Goal: Information Seeking & Learning: Learn about a topic

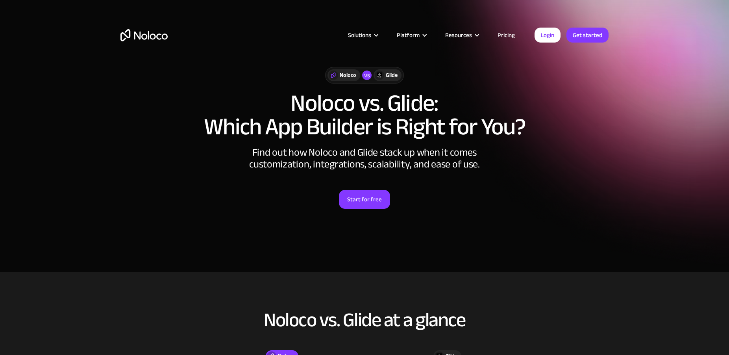
click at [508, 38] on link "Pricing" at bounding box center [505, 35] width 37 height 10
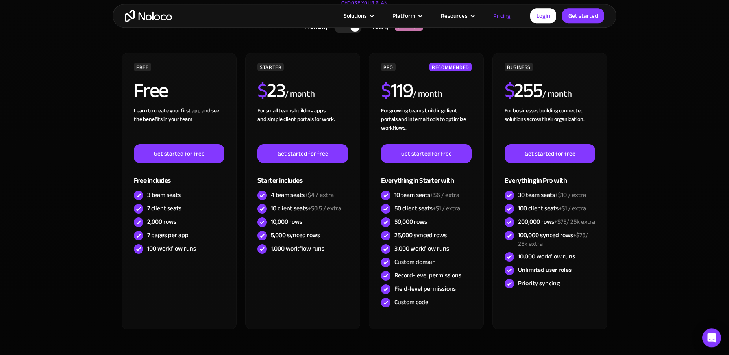
scroll to position [241, 0]
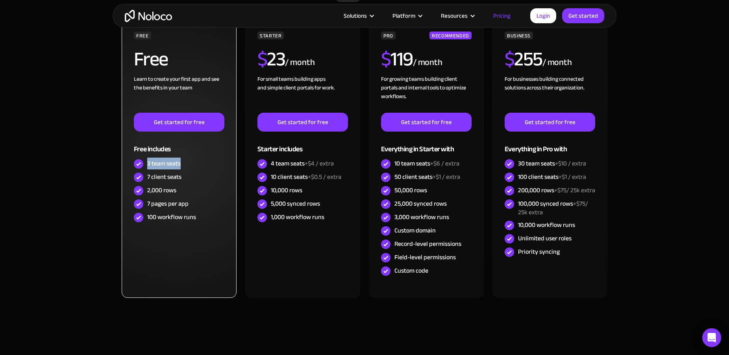
drag, startPoint x: 147, startPoint y: 164, endPoint x: 185, endPoint y: 164, distance: 37.8
click at [185, 164] on div "3 team seats" at bounding box center [179, 163] width 90 height 13
drag, startPoint x: 147, startPoint y: 176, endPoint x: 171, endPoint y: 177, distance: 24.0
click at [171, 177] on div "7 client seats" at bounding box center [164, 176] width 34 height 9
click at [172, 192] on div "2,000 rows" at bounding box center [161, 190] width 29 height 9
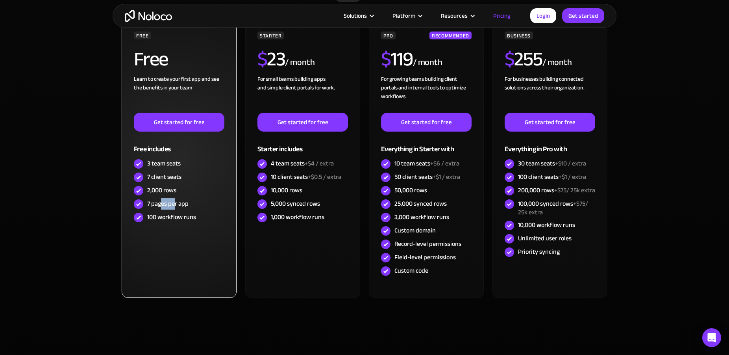
drag, startPoint x: 160, startPoint y: 204, endPoint x: 176, endPoint y: 204, distance: 16.5
click at [176, 204] on div "7 pages per app" at bounding box center [167, 203] width 41 height 9
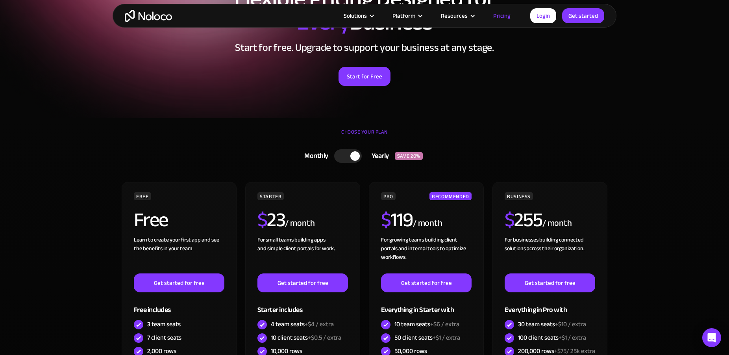
scroll to position [0, 0]
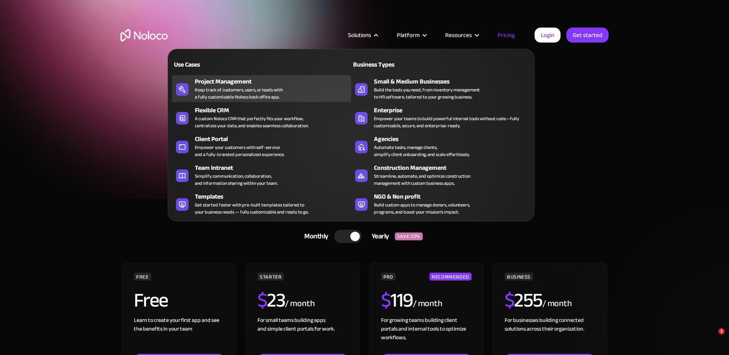
click at [225, 86] on div "Keep track of customers, users, or leads with a fully customizable Noloco back …" at bounding box center [239, 93] width 88 height 14
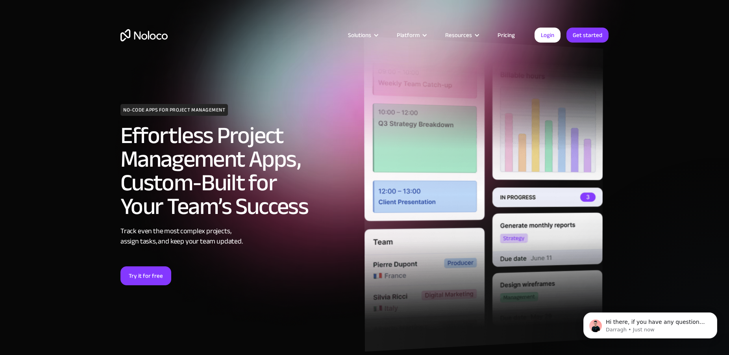
click at [394, 177] on img at bounding box center [483, 193] width 239 height 315
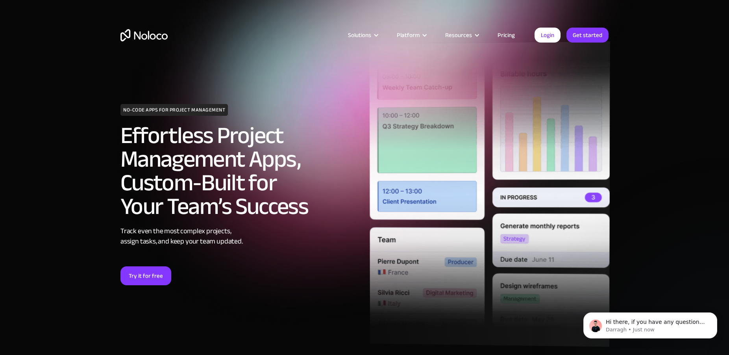
click at [554, 194] on img at bounding box center [489, 193] width 240 height 305
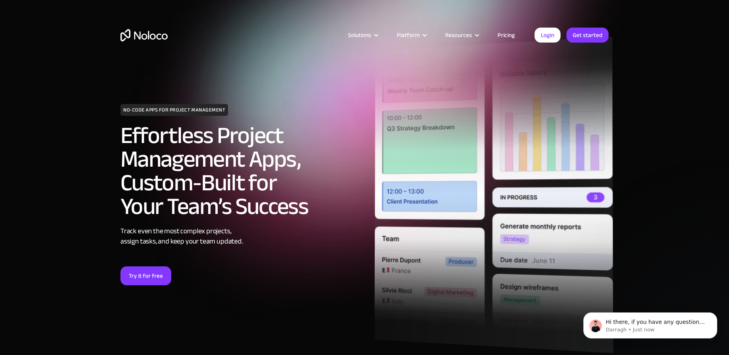
click at [591, 202] on img at bounding box center [493, 195] width 239 height 316
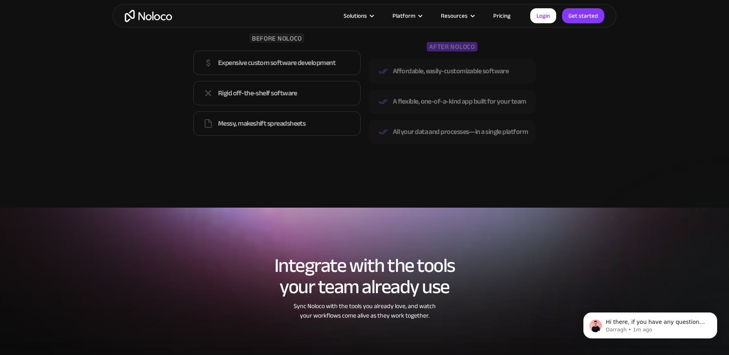
scroll to position [1525, 0]
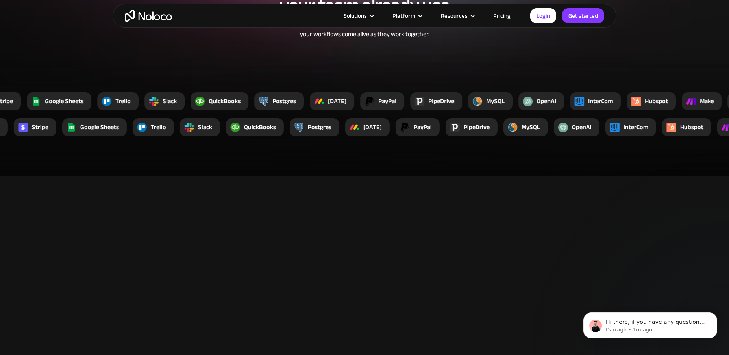
click at [502, 15] on link "Pricing" at bounding box center [501, 16] width 37 height 10
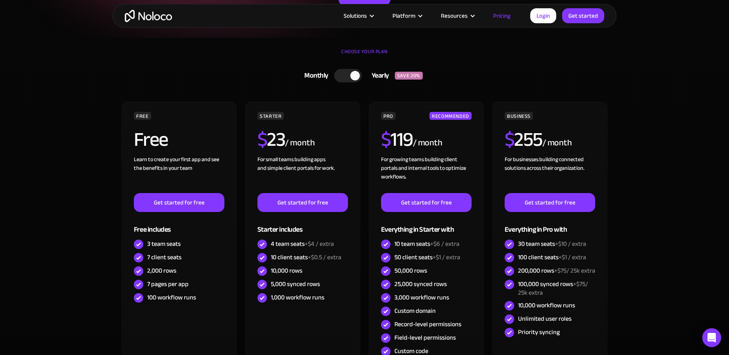
scroll to position [201, 0]
